Goal: Information Seeking & Learning: Learn about a topic

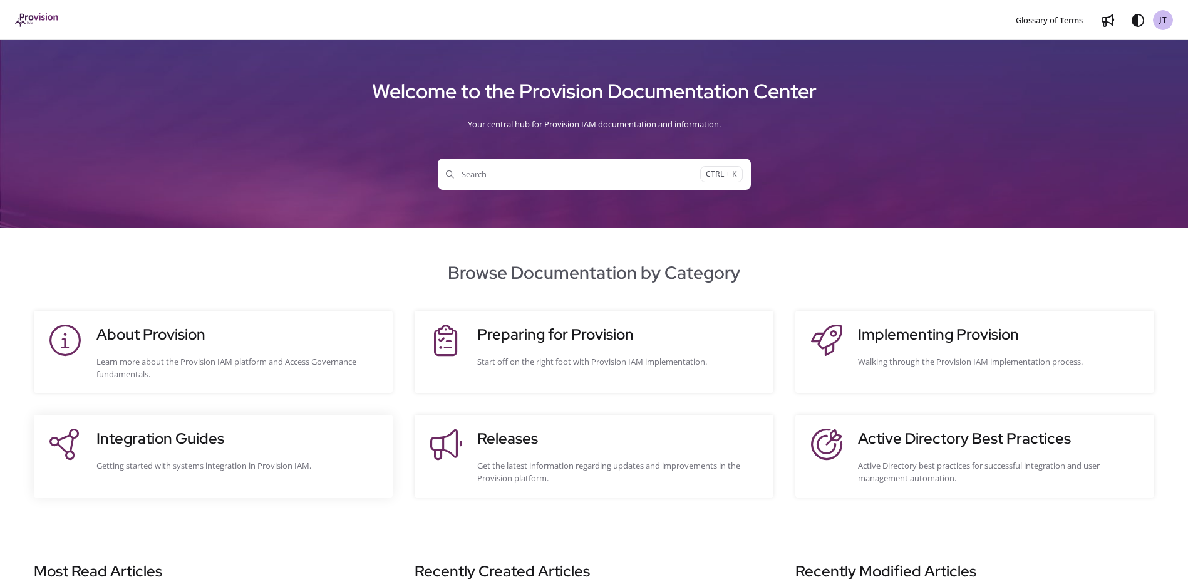
click at [266, 440] on h3 "Integration Guides" at bounding box center [238, 438] width 284 height 23
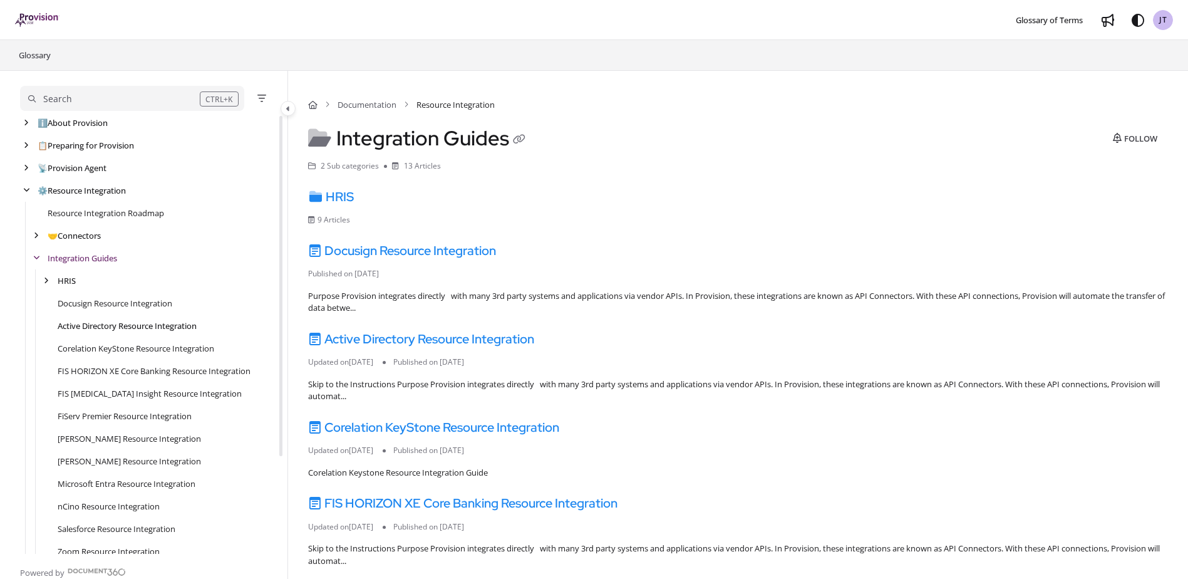
scroll to position [1, 0]
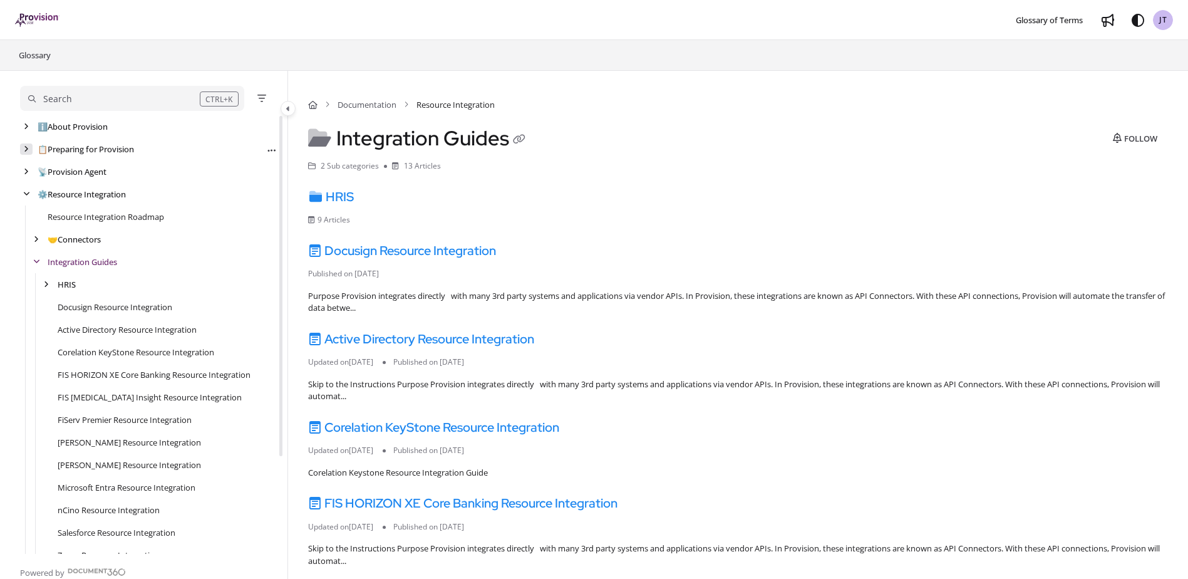
click at [32, 148] on div "arrow" at bounding box center [26, 149] width 13 height 12
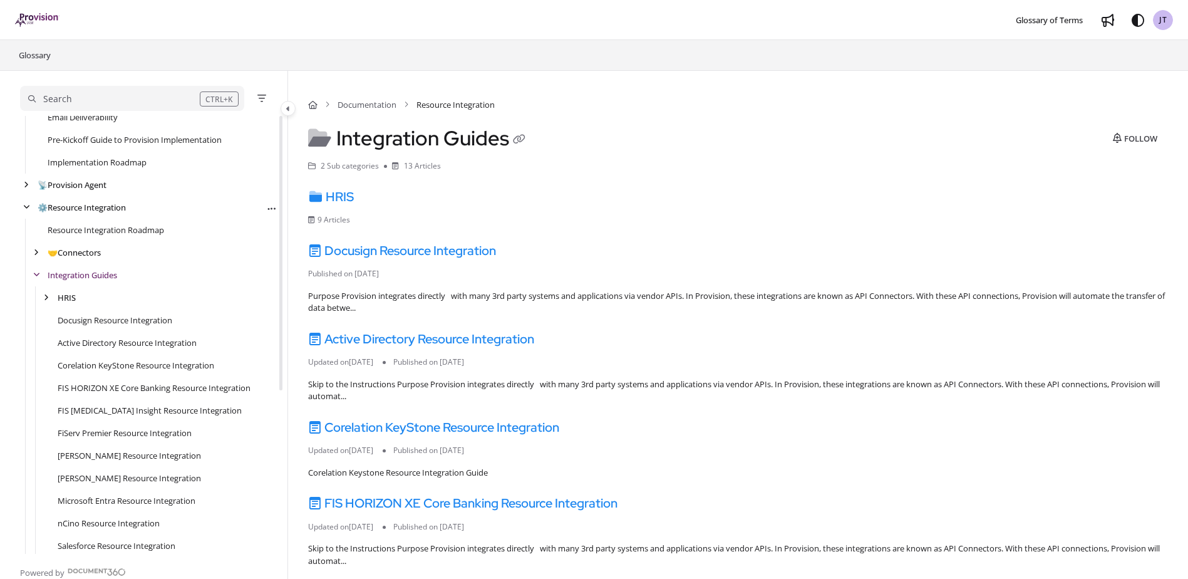
scroll to position [126, 0]
click at [30, 204] on div "arrow" at bounding box center [26, 205] width 13 height 12
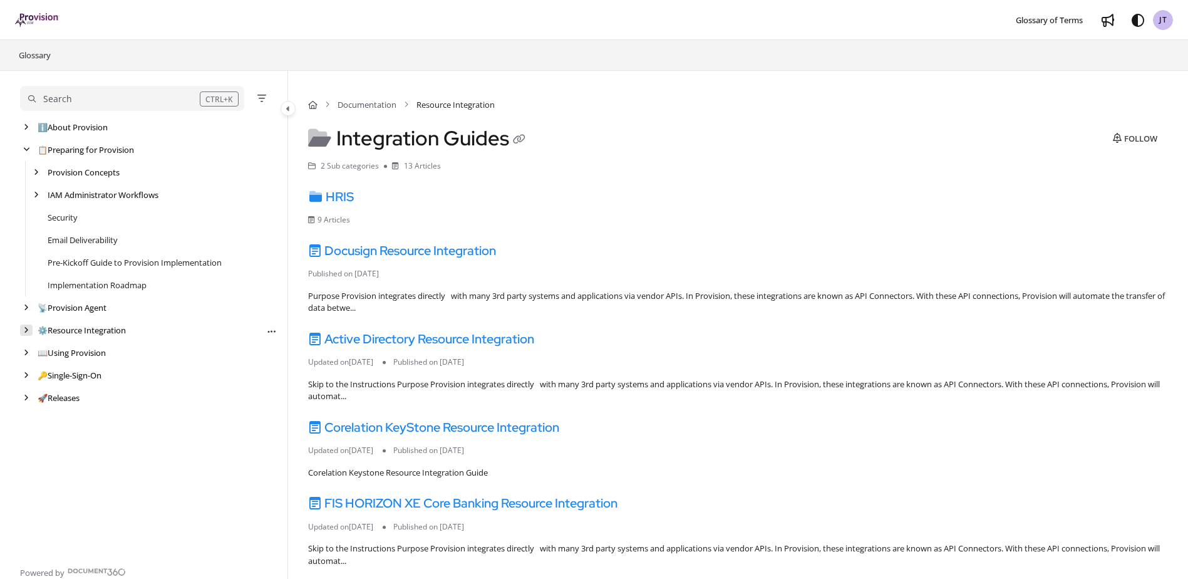
scroll to position [0, 0]
click at [31, 202] on div "IAM Administrator Workflows Follow category Export PDF" at bounding box center [148, 195] width 257 height 23
click at [33, 198] on div "arrow" at bounding box center [36, 195] width 13 height 12
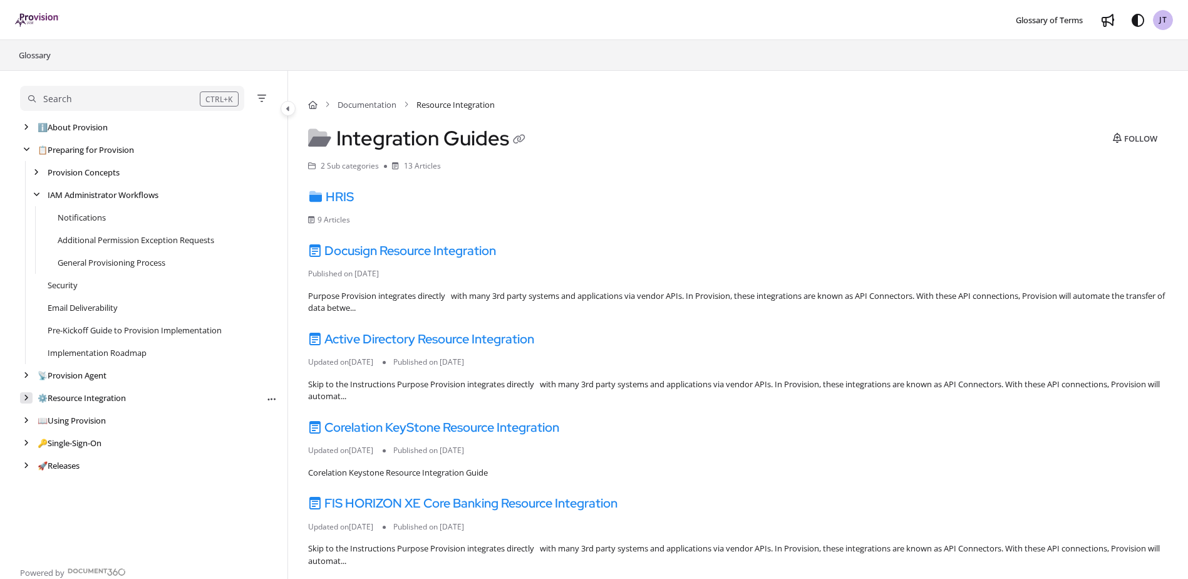
click at [24, 395] on icon "arrow" at bounding box center [26, 398] width 5 height 8
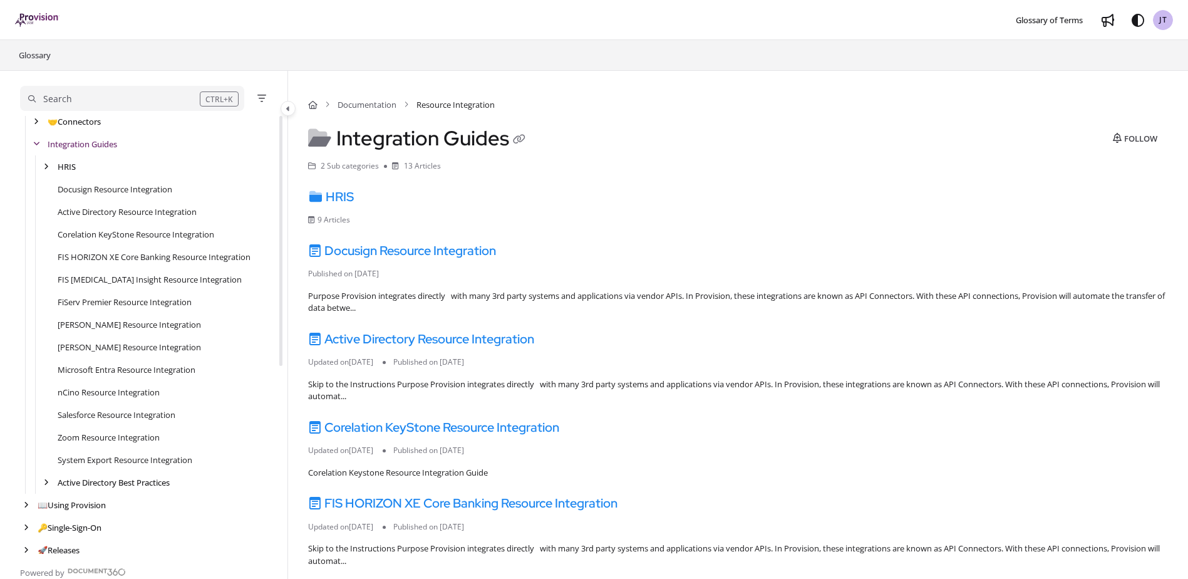
scroll to position [329, 0]
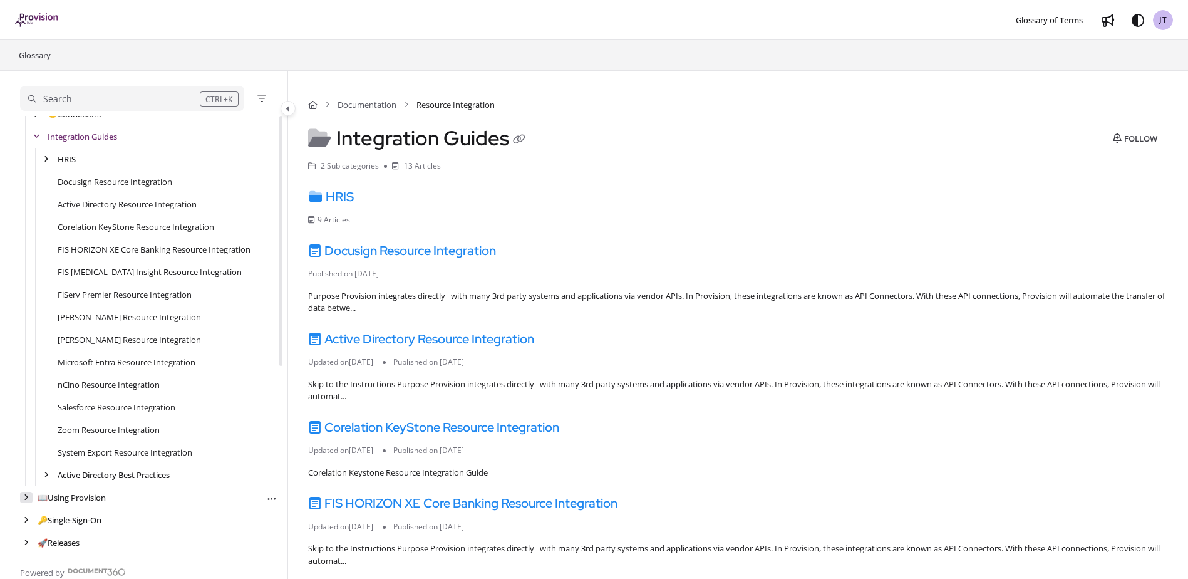
click at [29, 497] on div "arrow" at bounding box center [26, 498] width 13 height 12
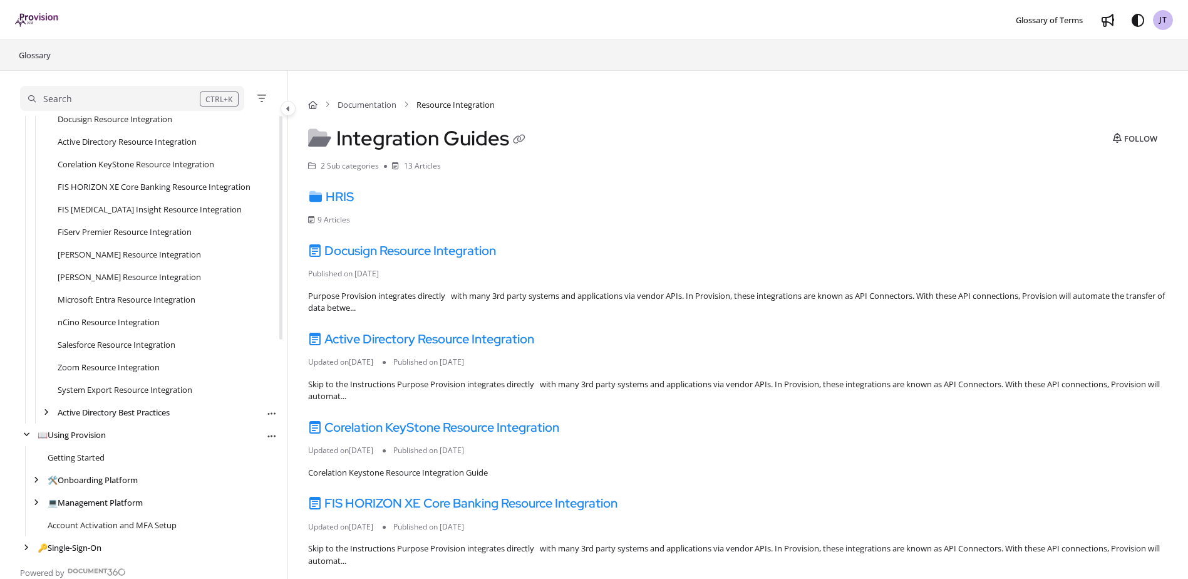
scroll to position [78, 0]
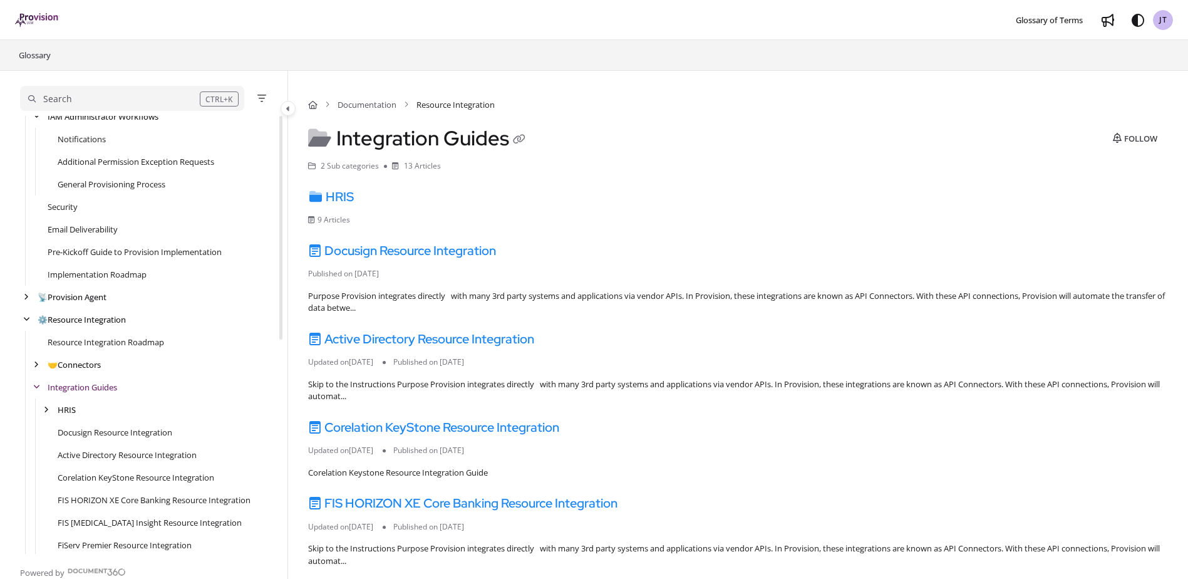
click at [128, 87] on button "Search CTRL+K" at bounding box center [132, 98] width 224 height 25
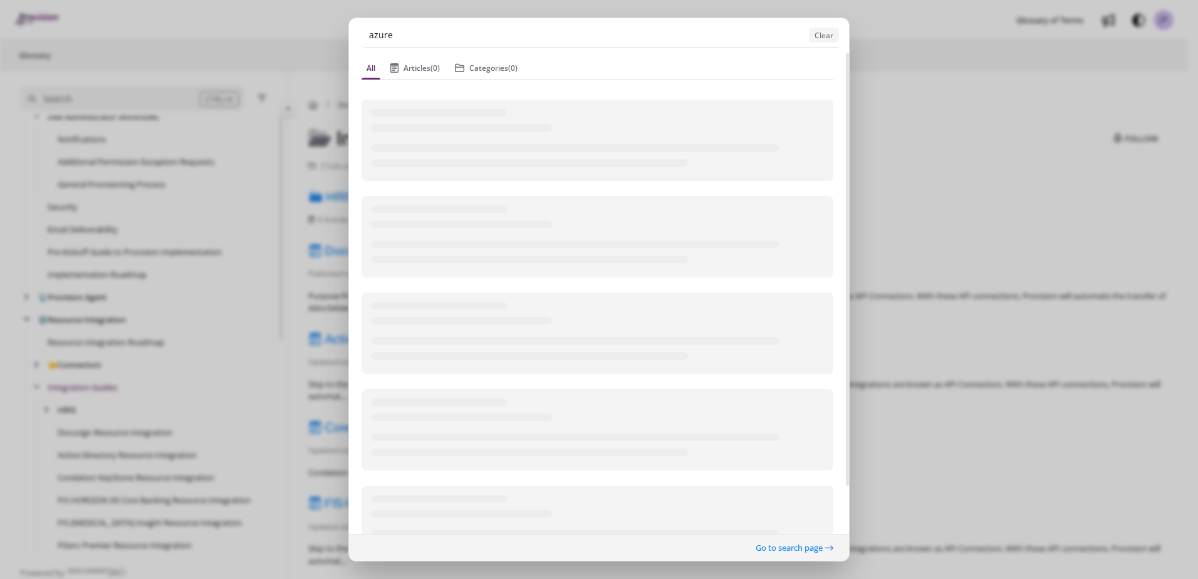
type input "azure"
click at [793, 550] on button "Go to search page" at bounding box center [794, 548] width 79 height 14
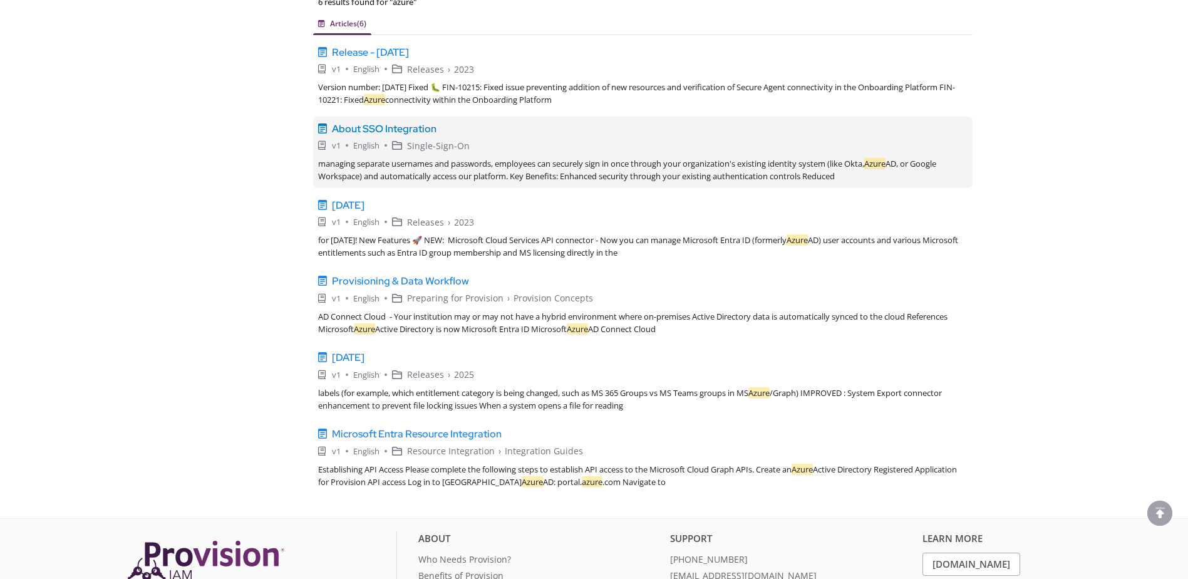
scroll to position [188, 0]
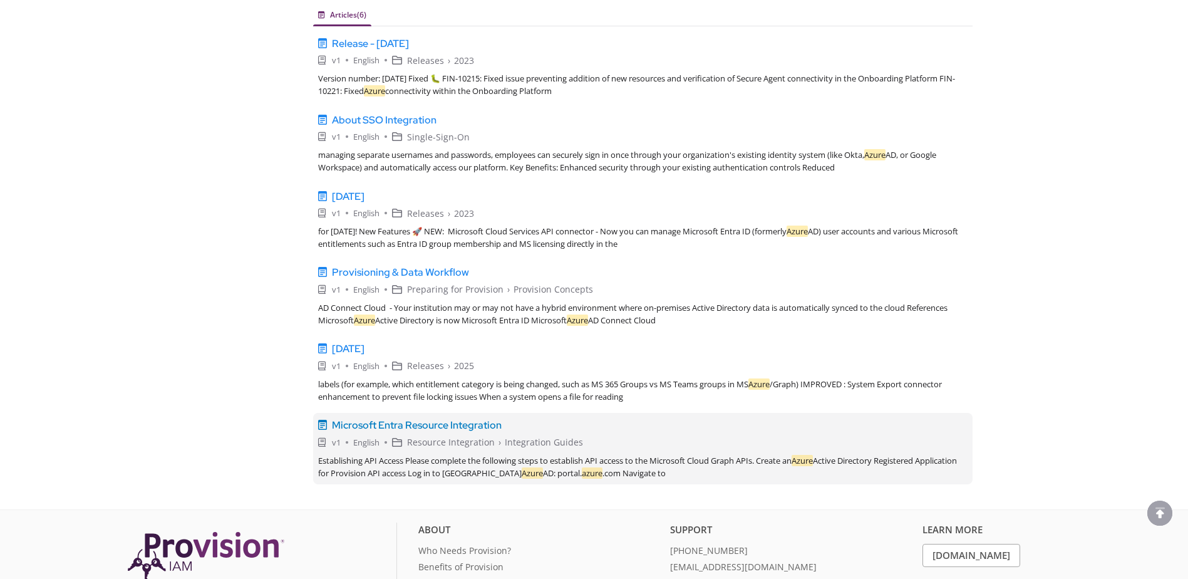
click at [380, 427] on span "Microsoft Entra Resource Integration" at bounding box center [417, 425] width 170 height 15
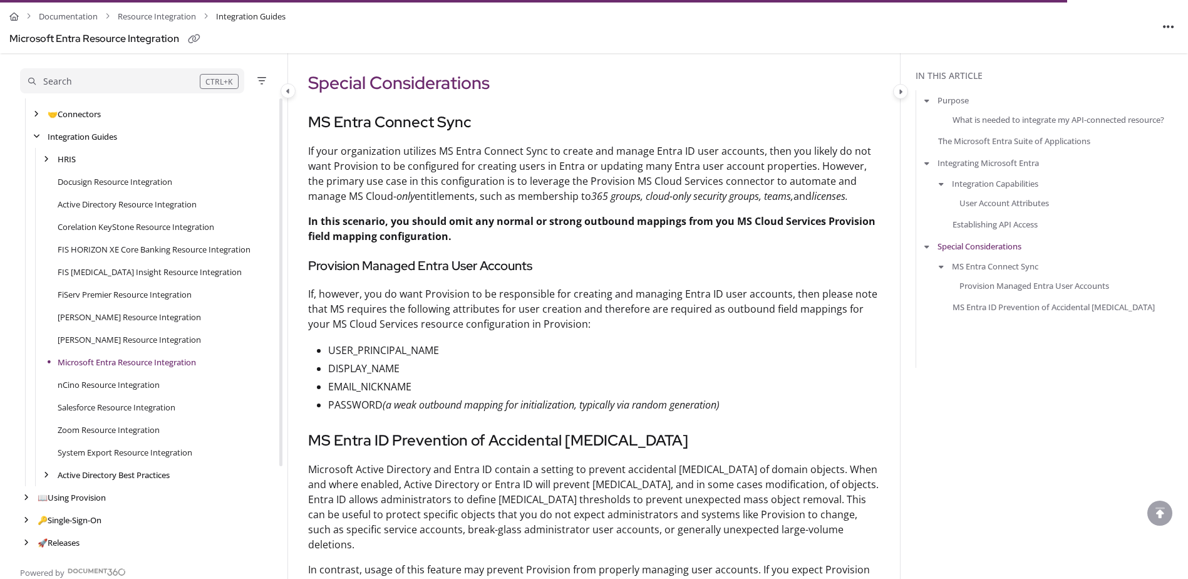
scroll to position [3060, 0]
